Goal: Obtain resource: Obtain resource

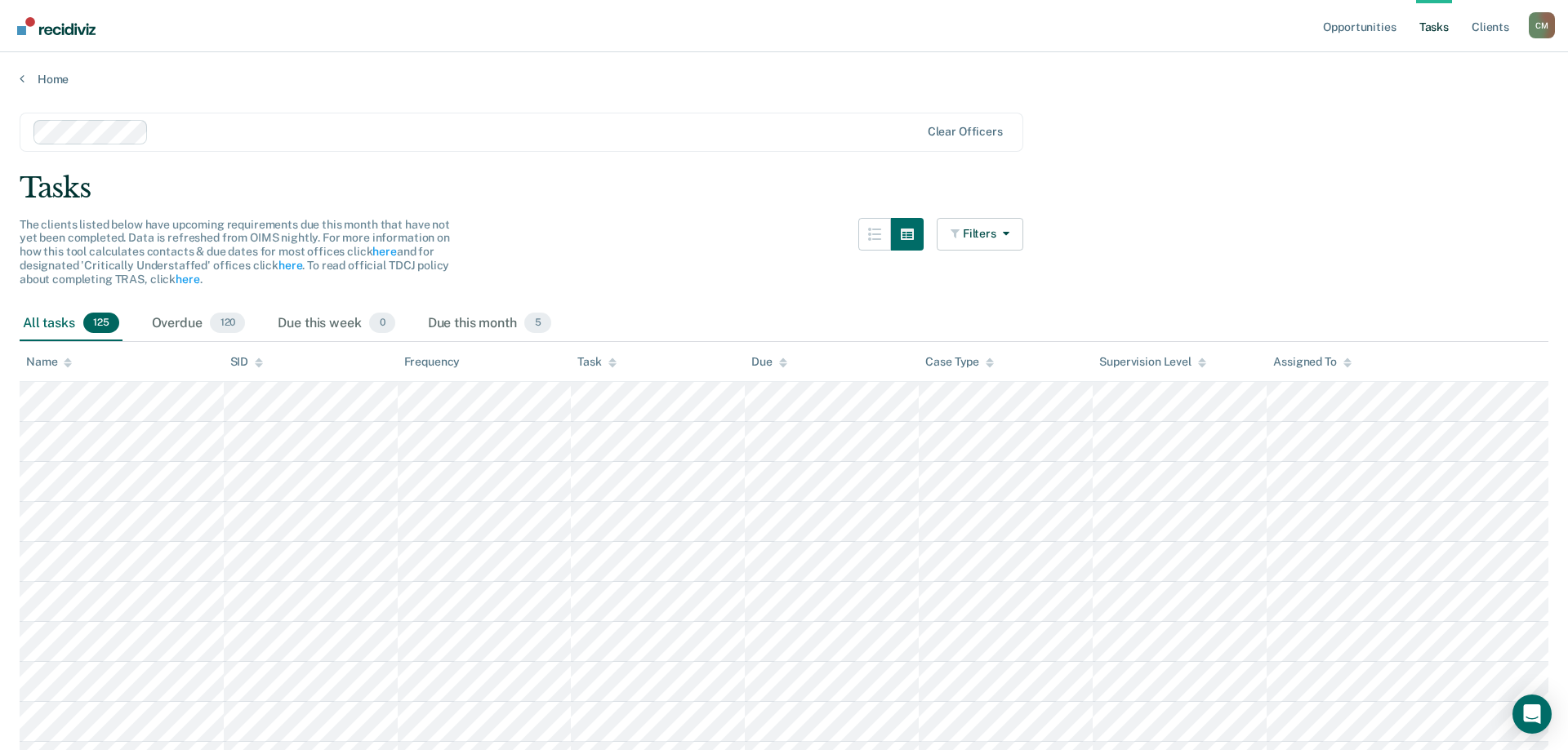
click at [1408, 26] on ul "Opportunities Tasks Client s" at bounding box center [1424, 26] width 209 height 53
click at [1432, 22] on link "Tasks" at bounding box center [1434, 26] width 36 height 53
click at [1503, 29] on link "Client s" at bounding box center [1490, 26] width 44 height 53
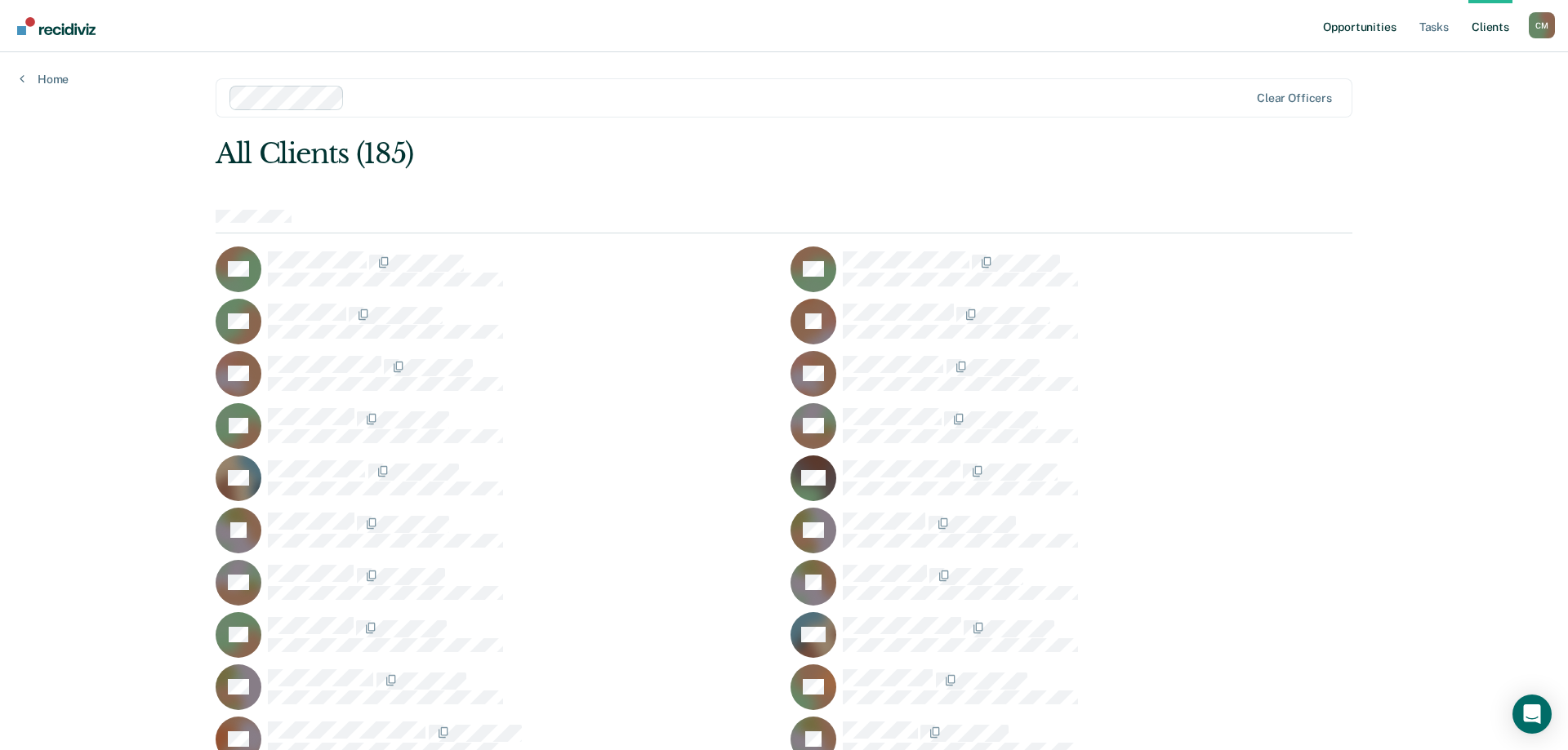
click at [1385, 27] on link "Opportunities" at bounding box center [1359, 26] width 79 height 53
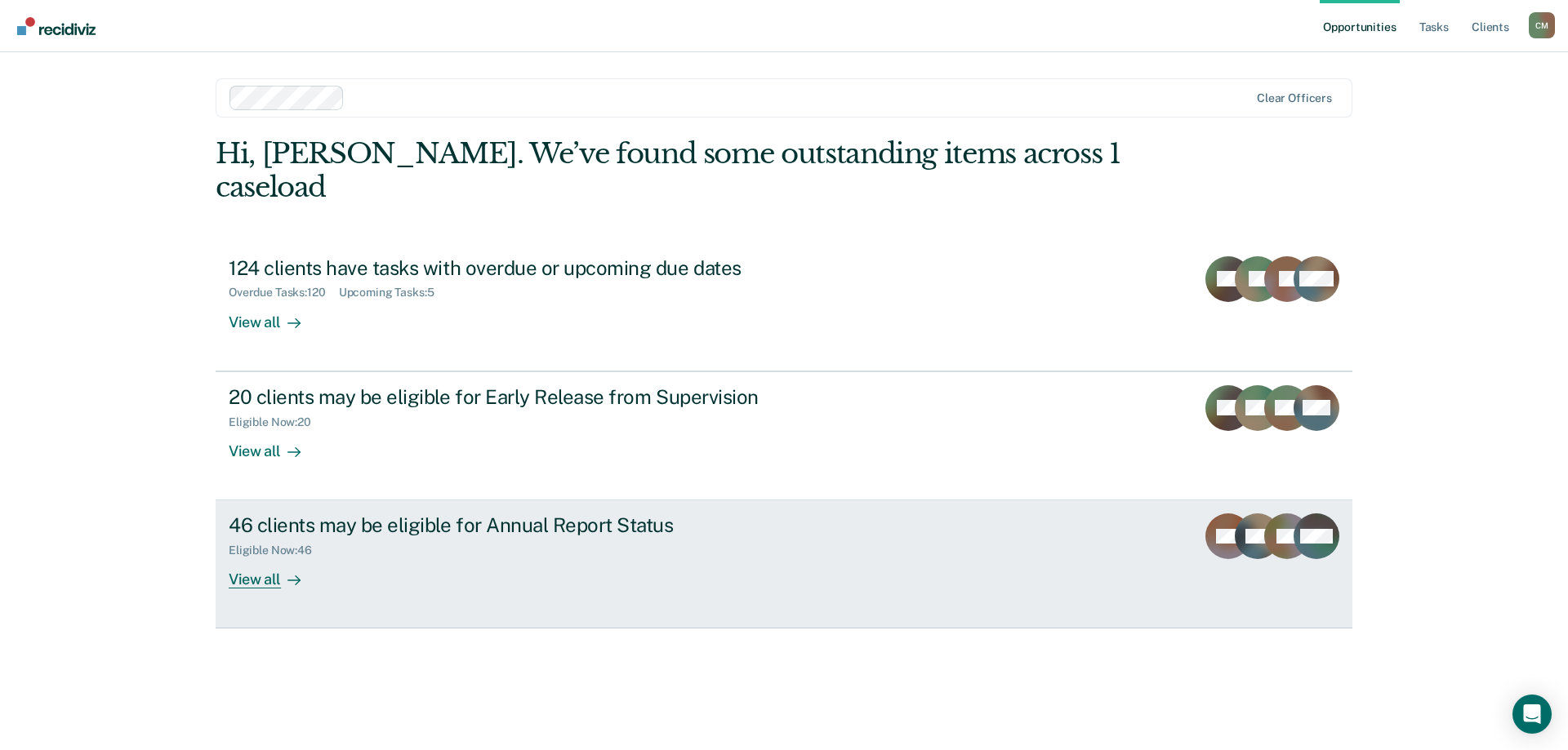
click at [270, 558] on div "View all" at bounding box center [274, 573] width 91 height 32
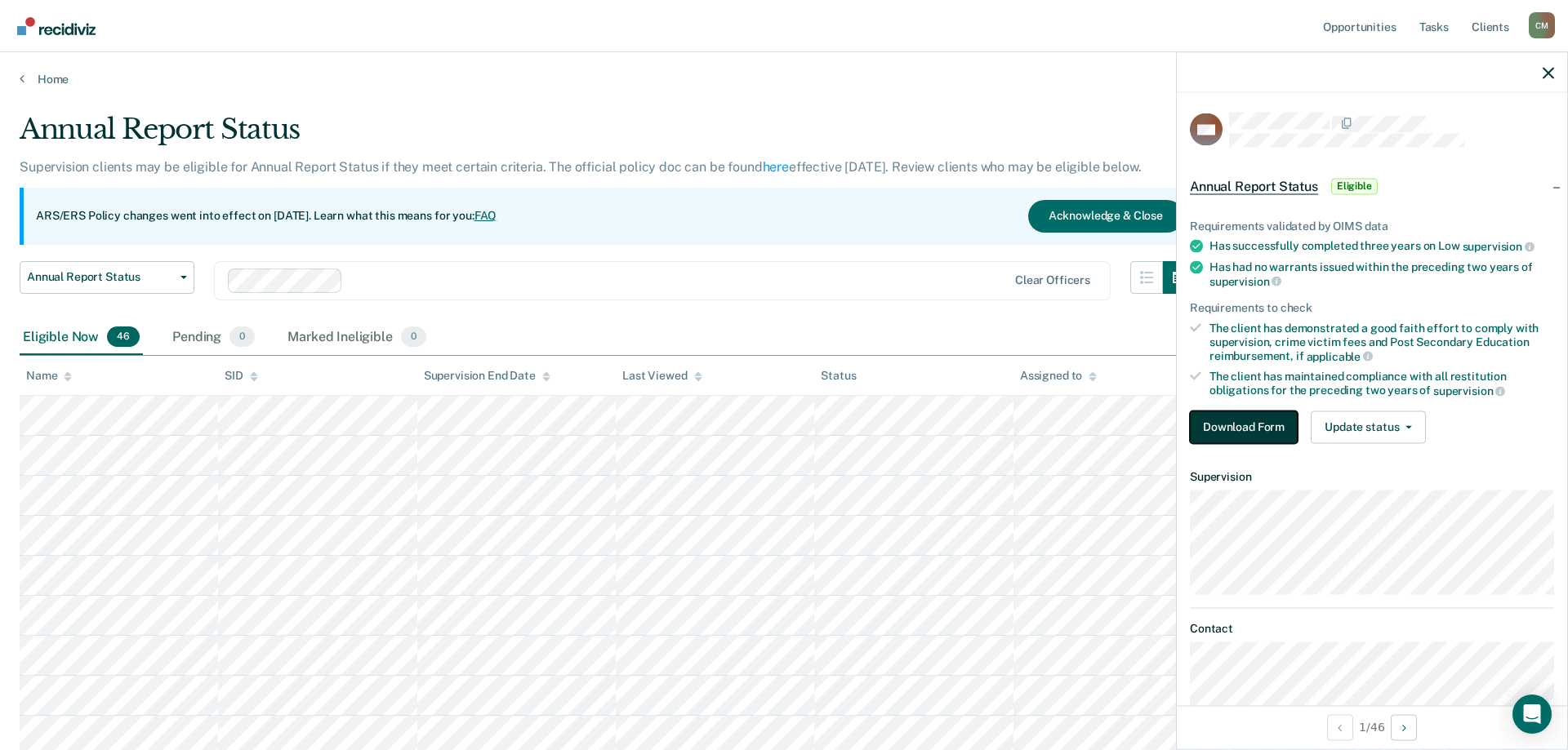
click at [1255, 428] on button "Download Form" at bounding box center [1243, 427] width 108 height 33
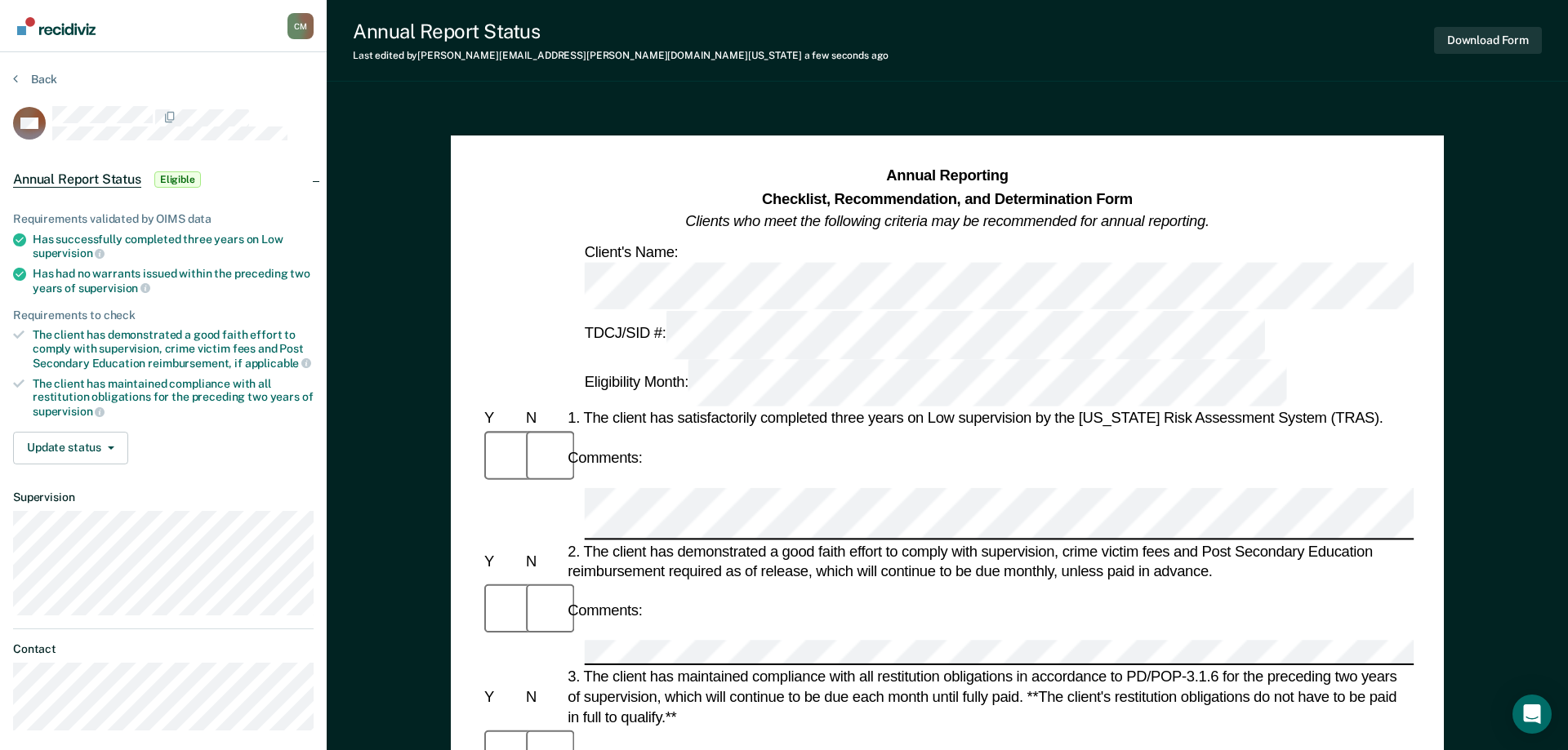
scroll to position [250, 0]
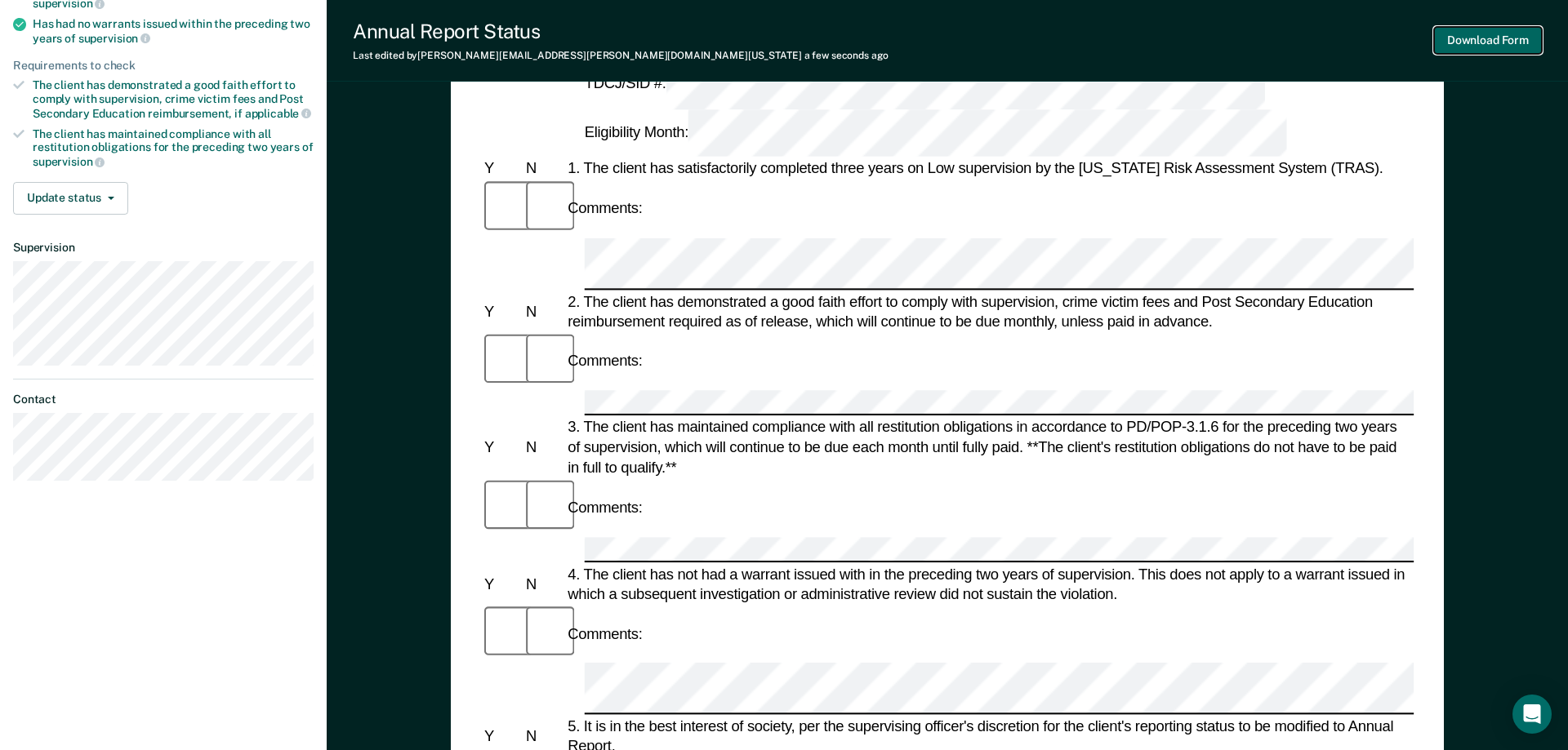
click at [1480, 42] on button "Download Form" at bounding box center [1487, 41] width 108 height 27
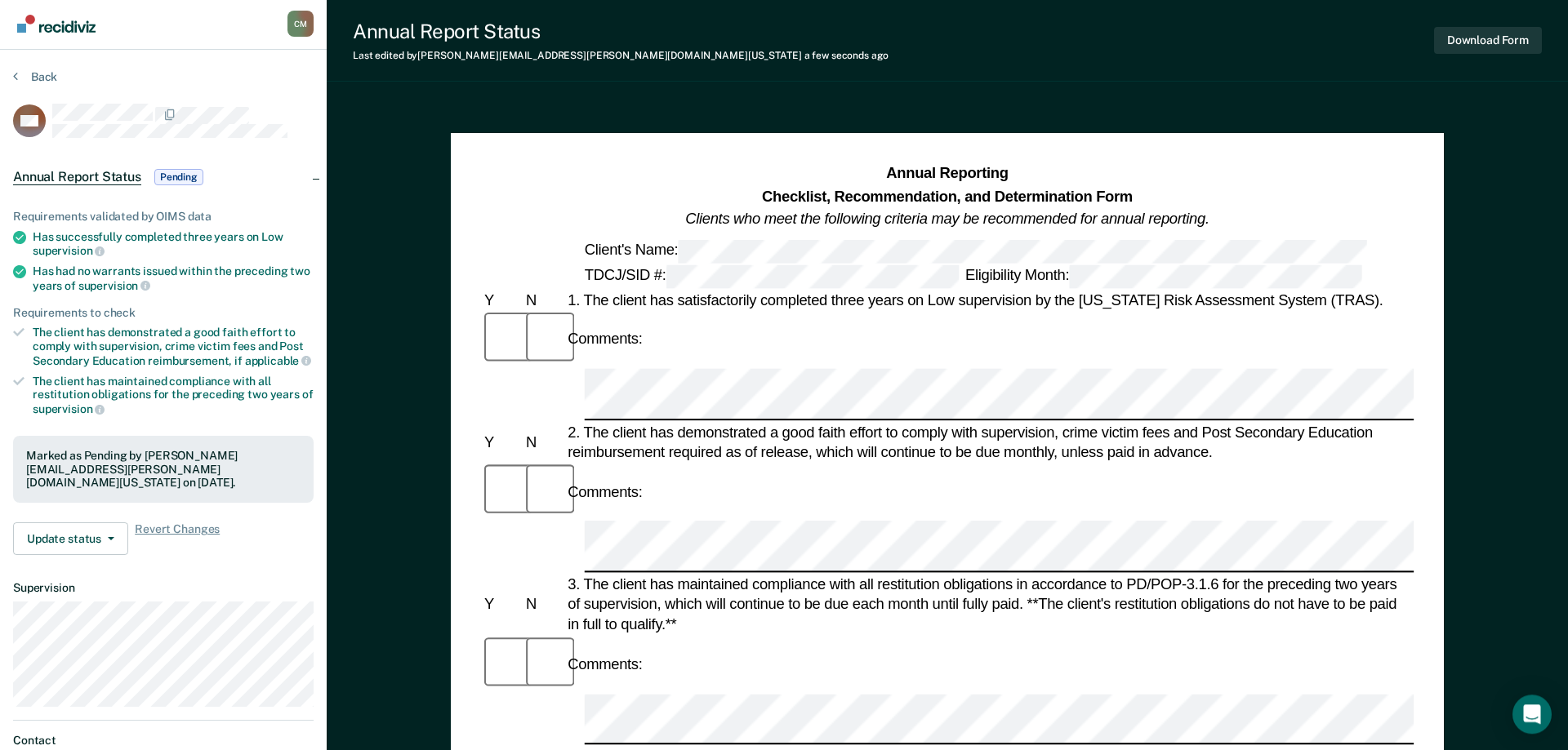
scroll to position [0, 0]
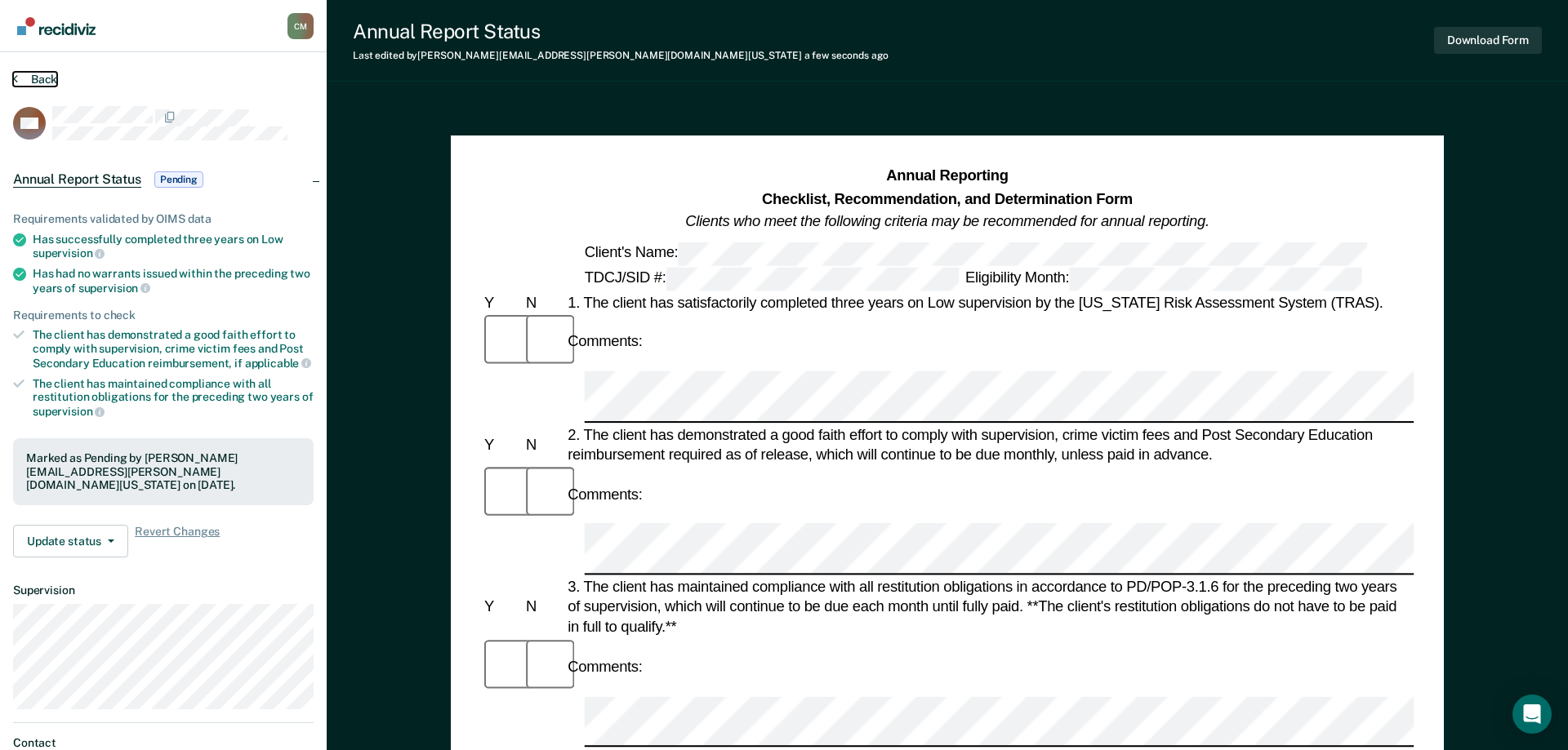
click at [49, 81] on button "Back" at bounding box center [34, 79] width 44 height 14
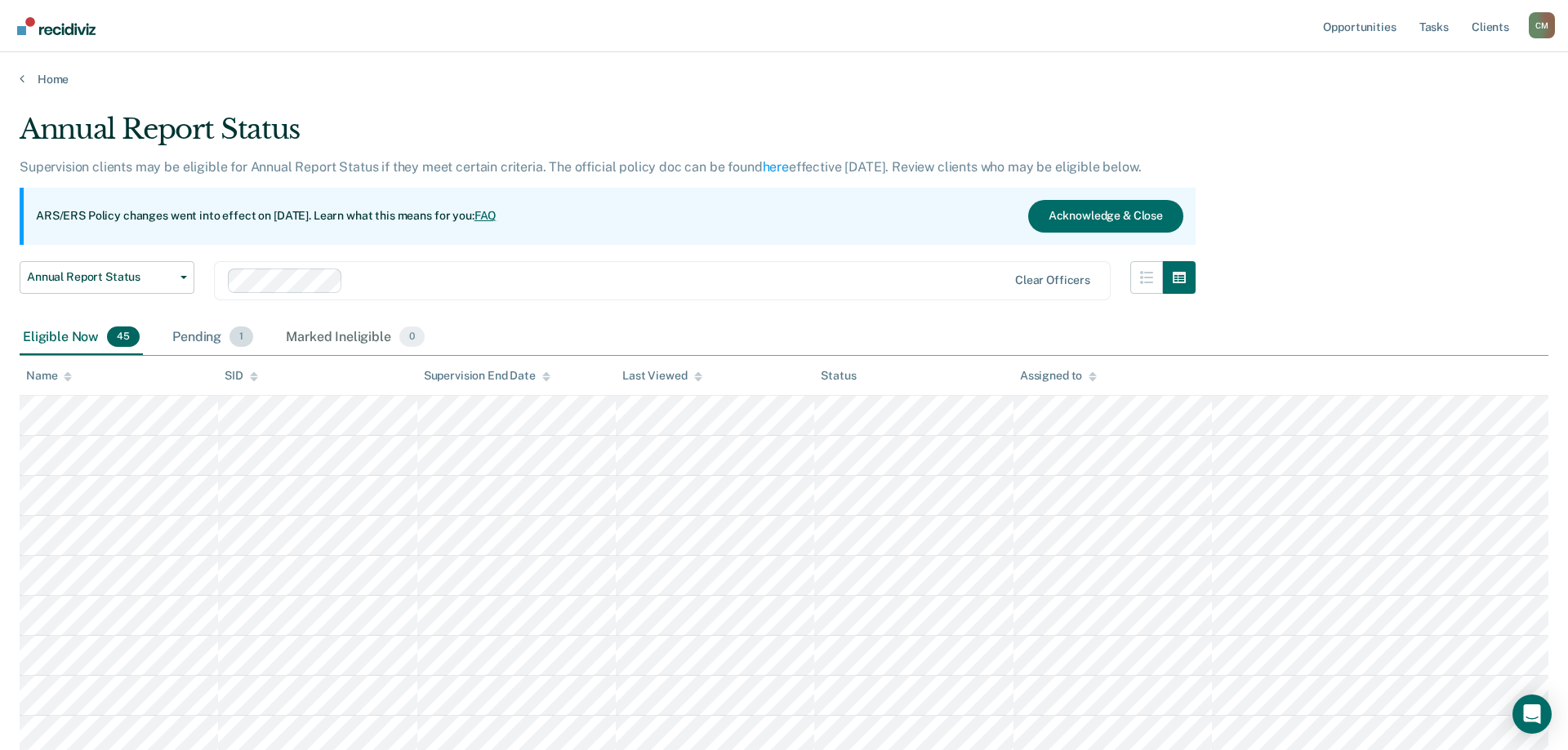
click at [216, 343] on div "Pending 1" at bounding box center [213, 338] width 87 height 36
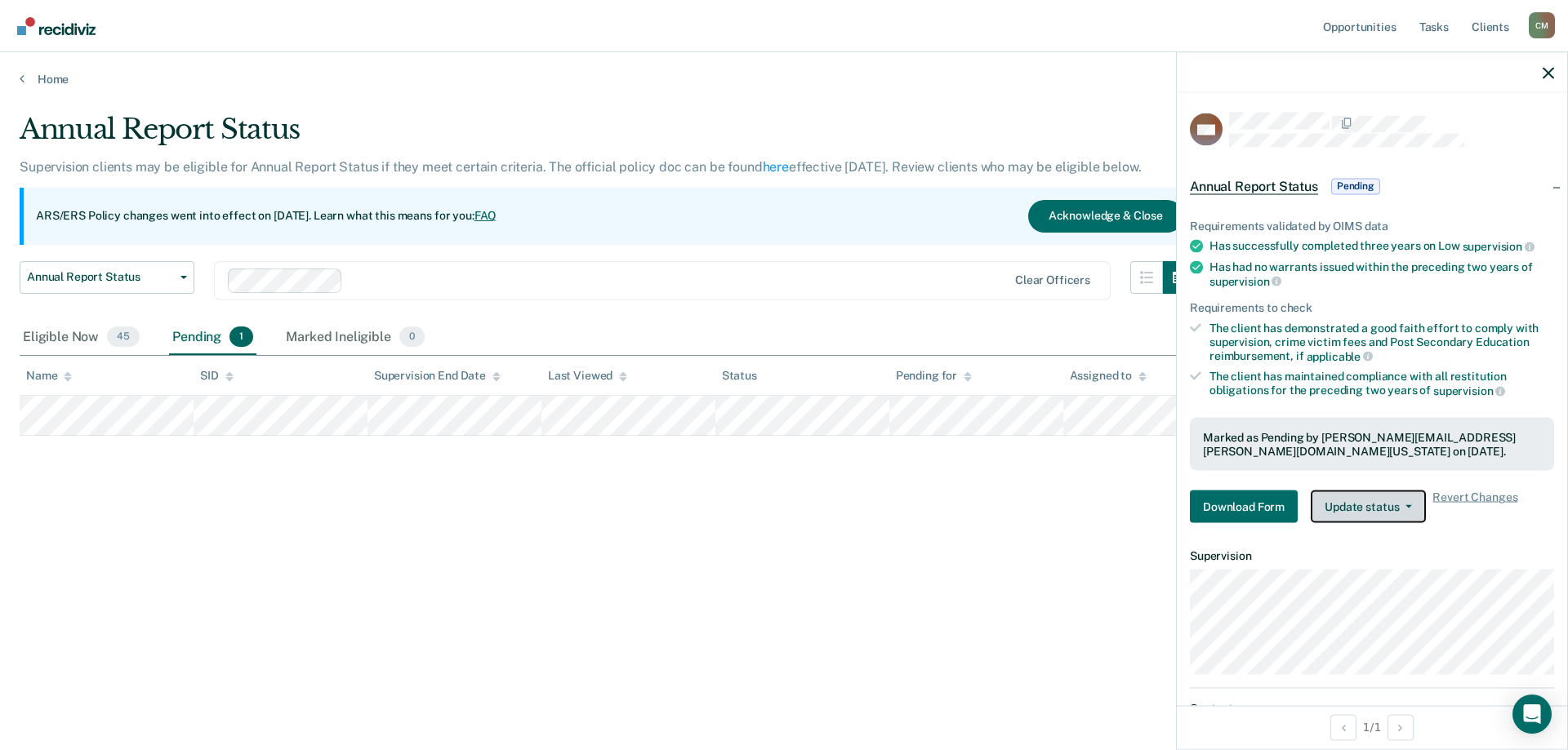
click at [1364, 501] on button "Update status" at bounding box center [1368, 507] width 115 height 33
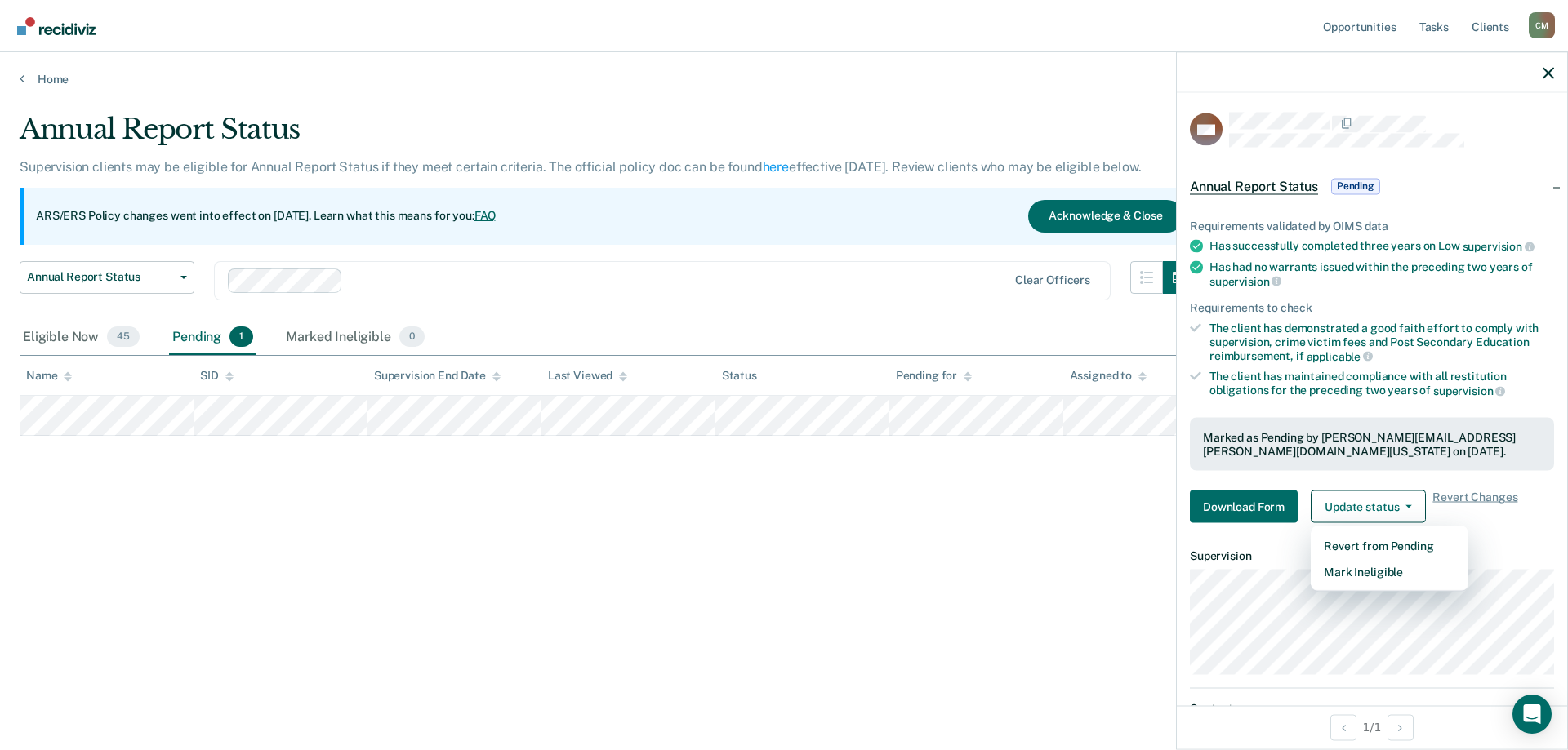
click at [985, 546] on div "Annual Report Status Supervision clients may be eligible for Annual Report Stat…" at bounding box center [784, 370] width 1528 height 515
click at [871, 317] on div "Annual Report Status Early Release from Supervision Annual Report Status Clear …" at bounding box center [608, 290] width 1176 height 59
click at [70, 331] on div "Eligible Now 45" at bounding box center [82, 338] width 123 height 36
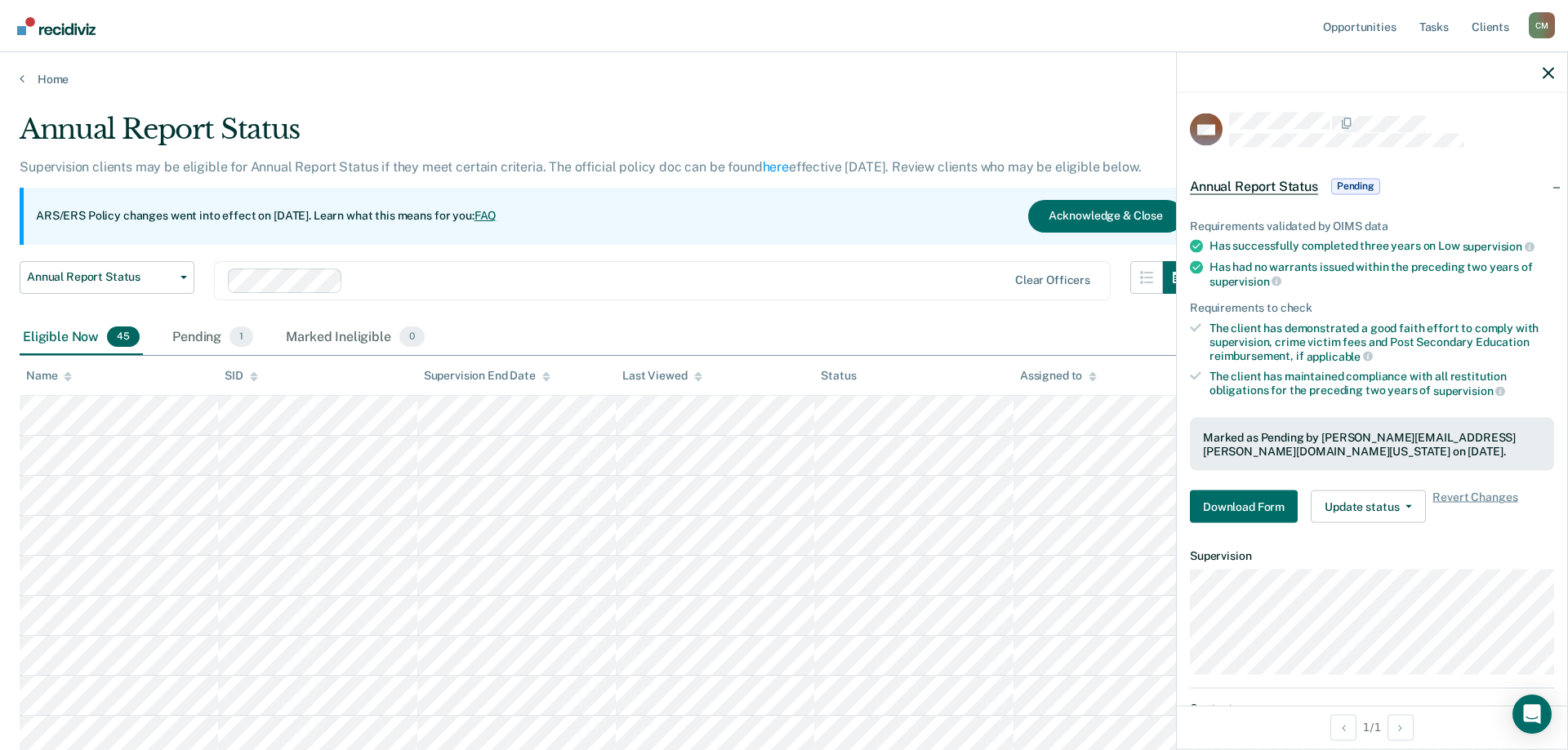
click at [721, 261] on div "Clear officers" at bounding box center [662, 280] width 897 height 39
click at [877, 85] on link "Home" at bounding box center [784, 79] width 1528 height 14
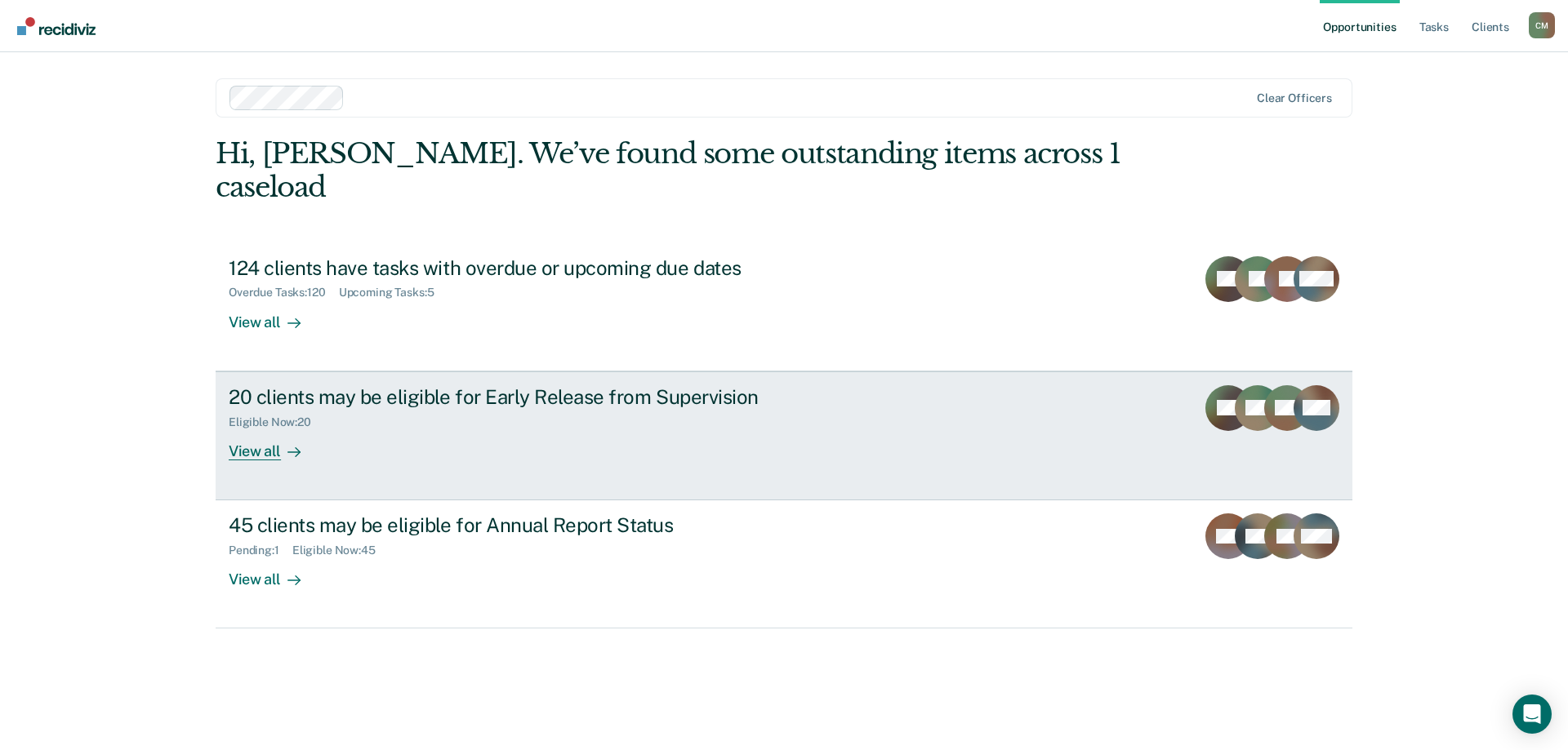
click at [263, 428] on div "View all" at bounding box center [274, 444] width 91 height 32
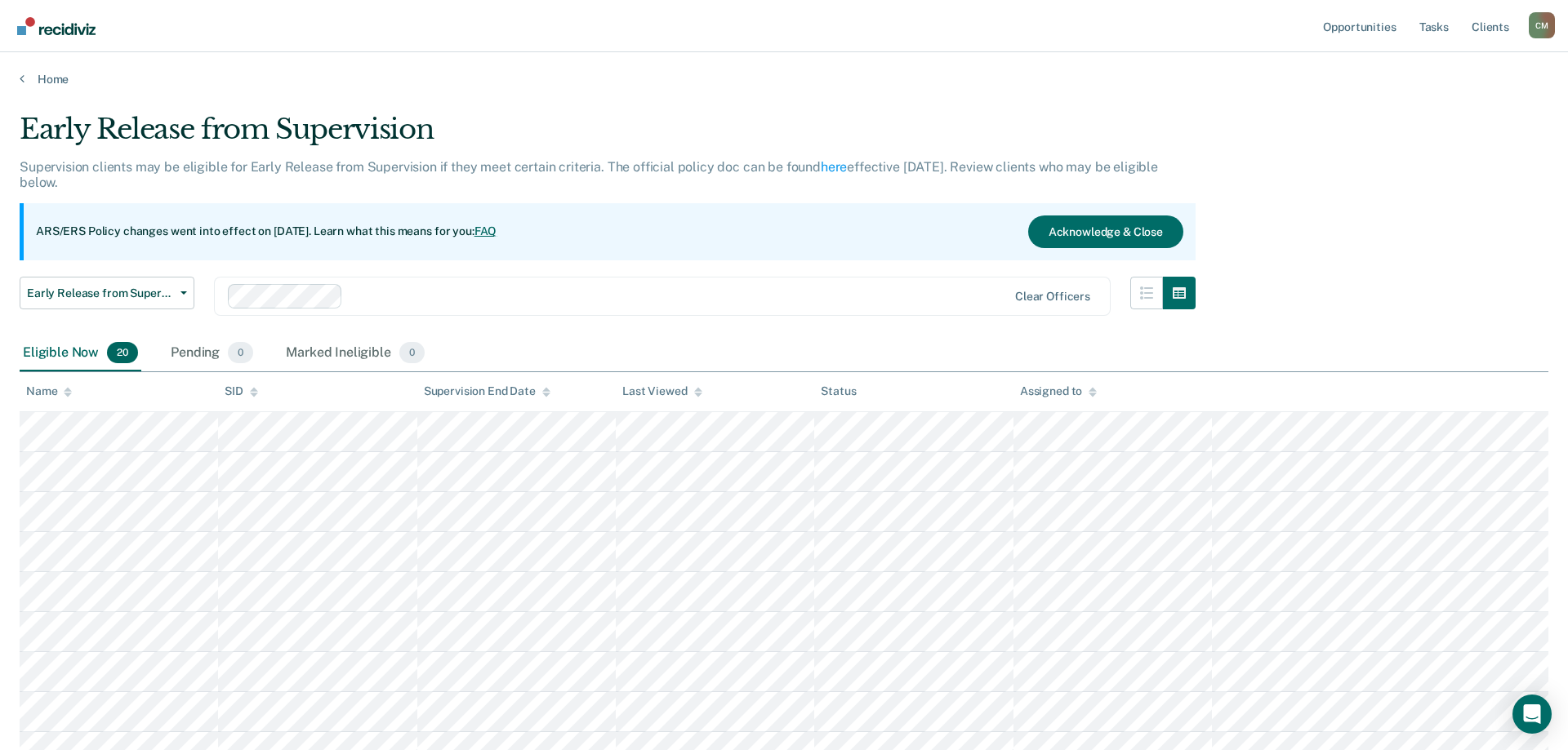
click at [58, 387] on div "Name" at bounding box center [49, 391] width 45 height 14
click at [38, 81] on link "Home" at bounding box center [784, 79] width 1528 height 14
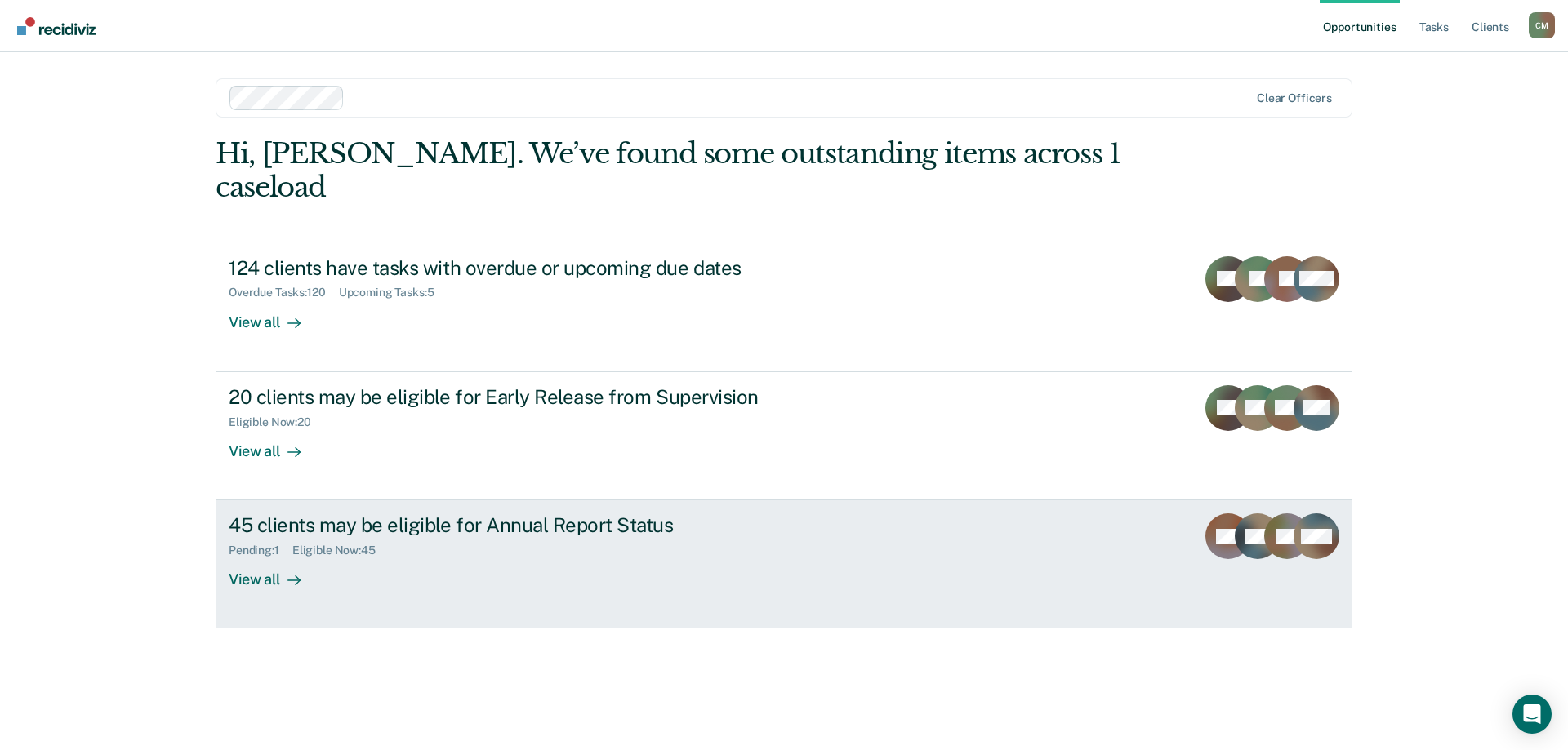
click at [315, 514] on div "45 clients may be eligible for Annual Report Status" at bounding box center [515, 525] width 573 height 24
